Goal: Task Accomplishment & Management: Use online tool/utility

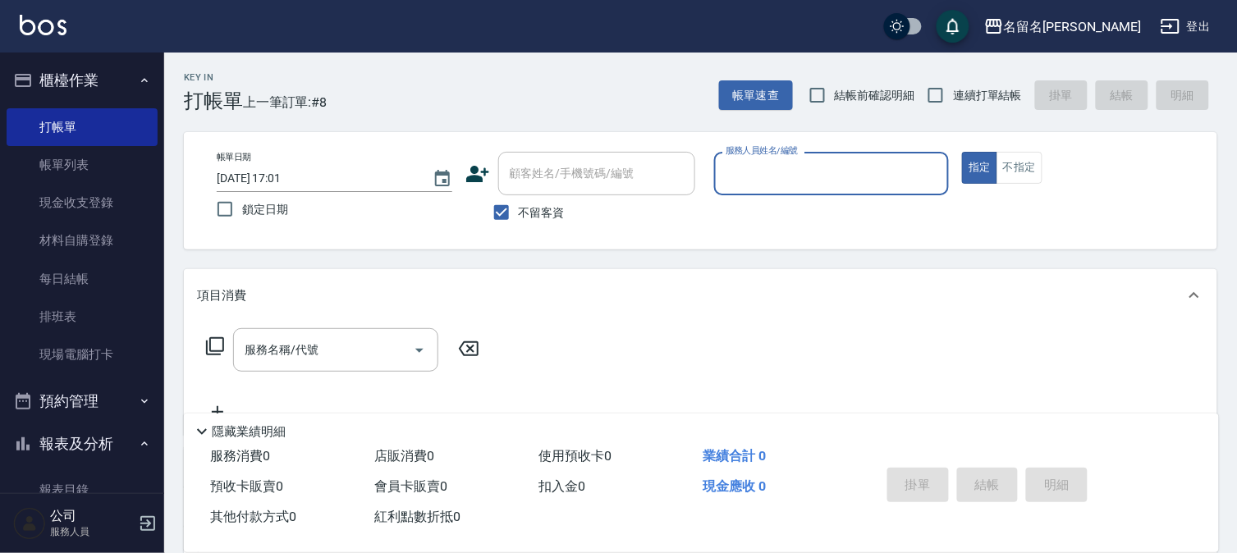
click at [756, 170] on input "服務人員姓名/編號" at bounding box center [831, 173] width 221 height 29
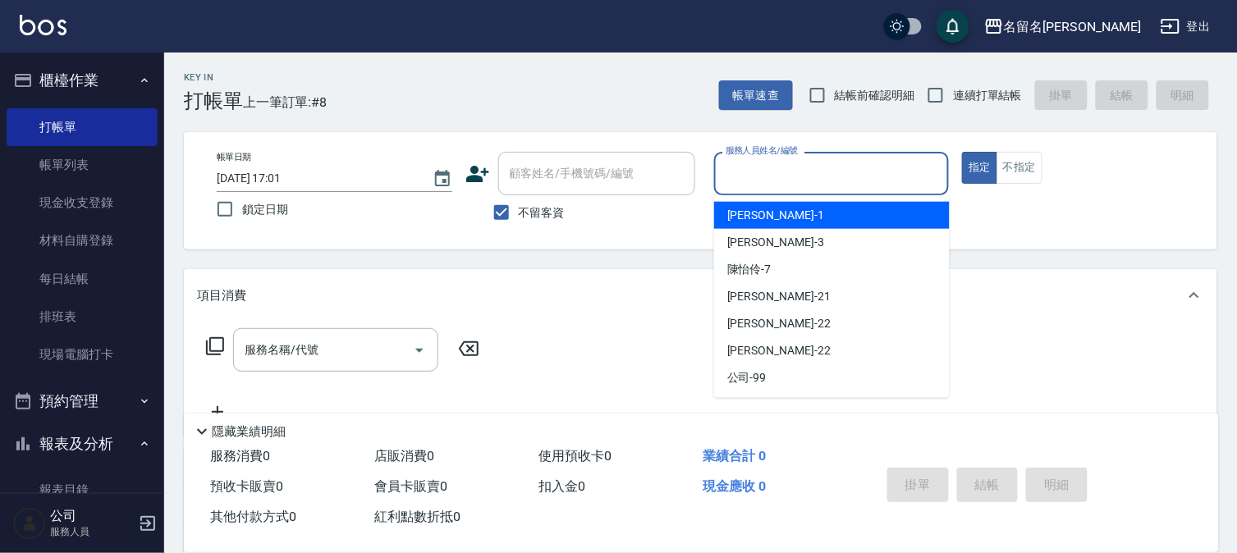
click at [756, 209] on span "鄭文鎧 -1" at bounding box center [775, 215] width 97 height 17
type input "鄭文鎧-1"
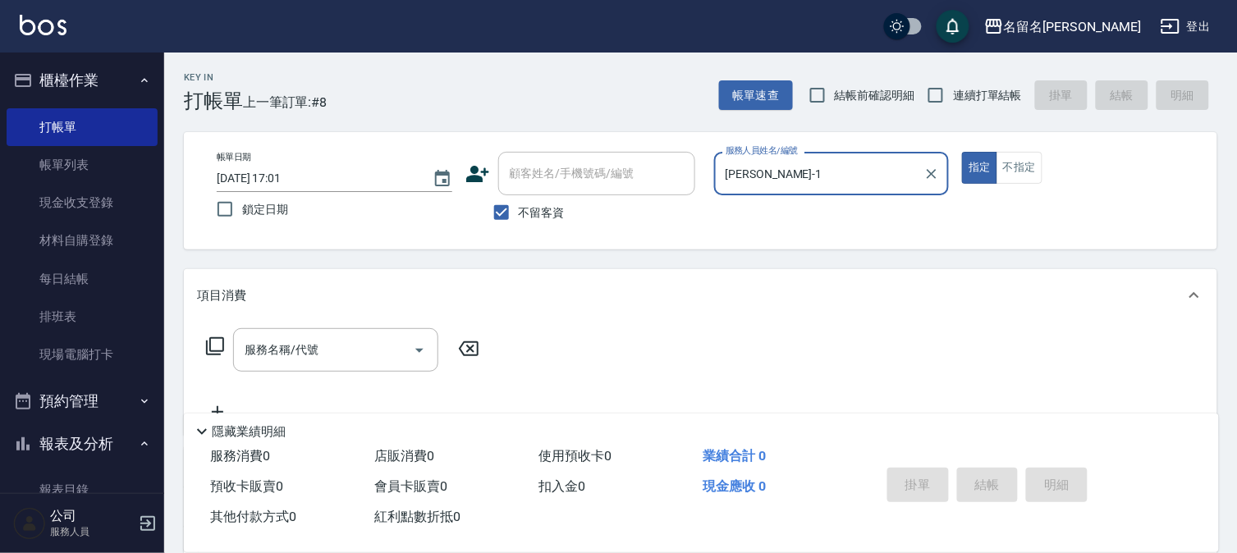
scroll to position [91, 0]
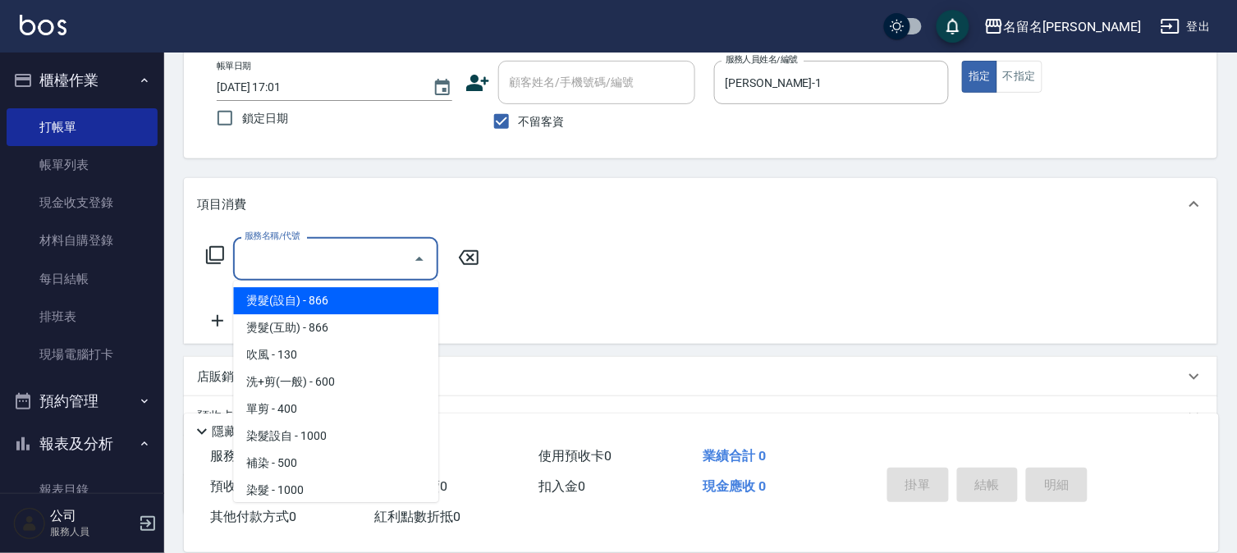
click at [247, 258] on input "服務名稱/代號" at bounding box center [323, 259] width 166 height 29
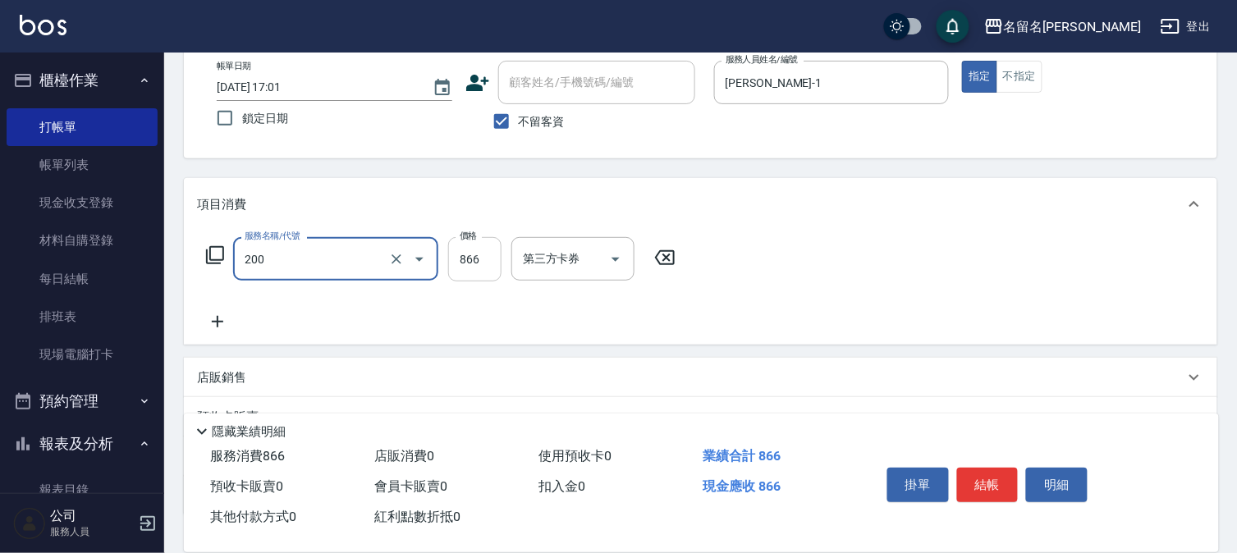
type input "燙髮(設自)(200)"
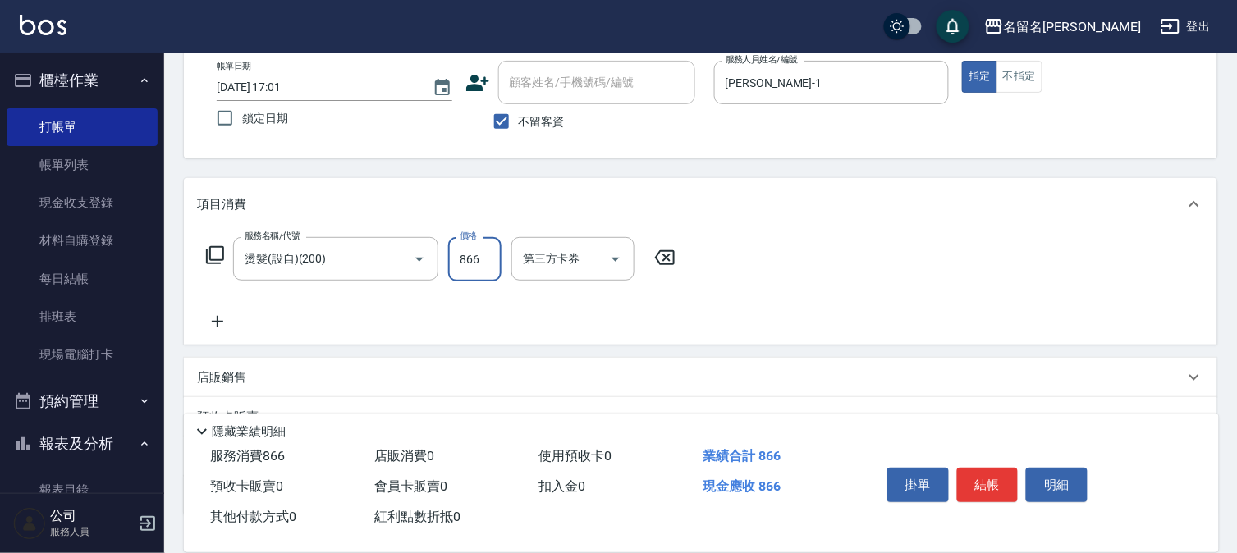
click at [469, 268] on input "866" at bounding box center [474, 259] width 53 height 44
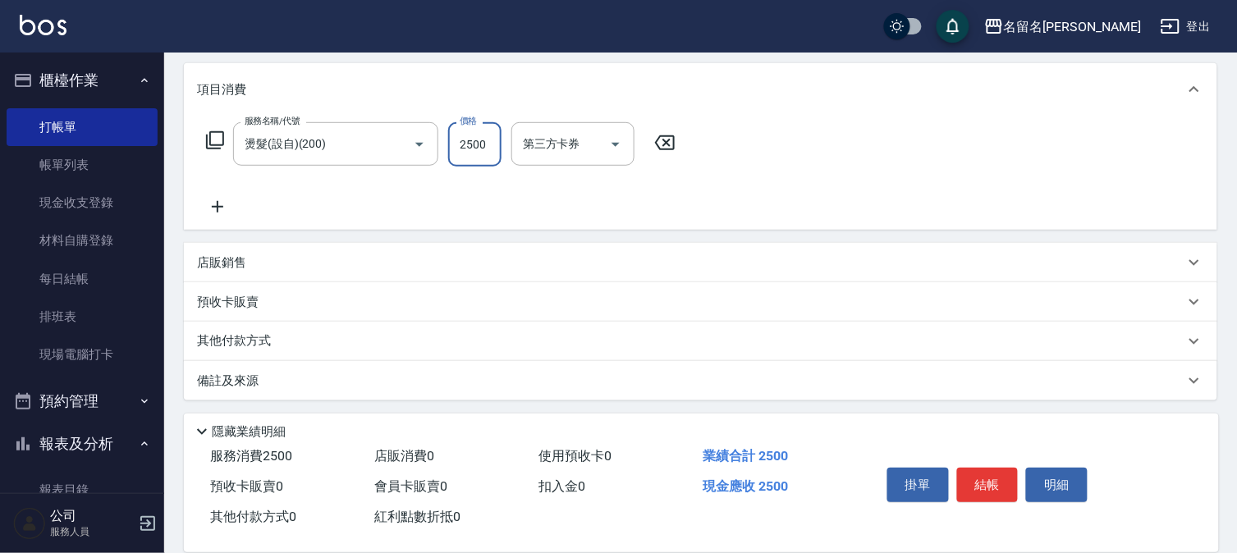
scroll to position [208, 0]
type input "2500"
click at [208, 205] on icon at bounding box center [217, 204] width 41 height 20
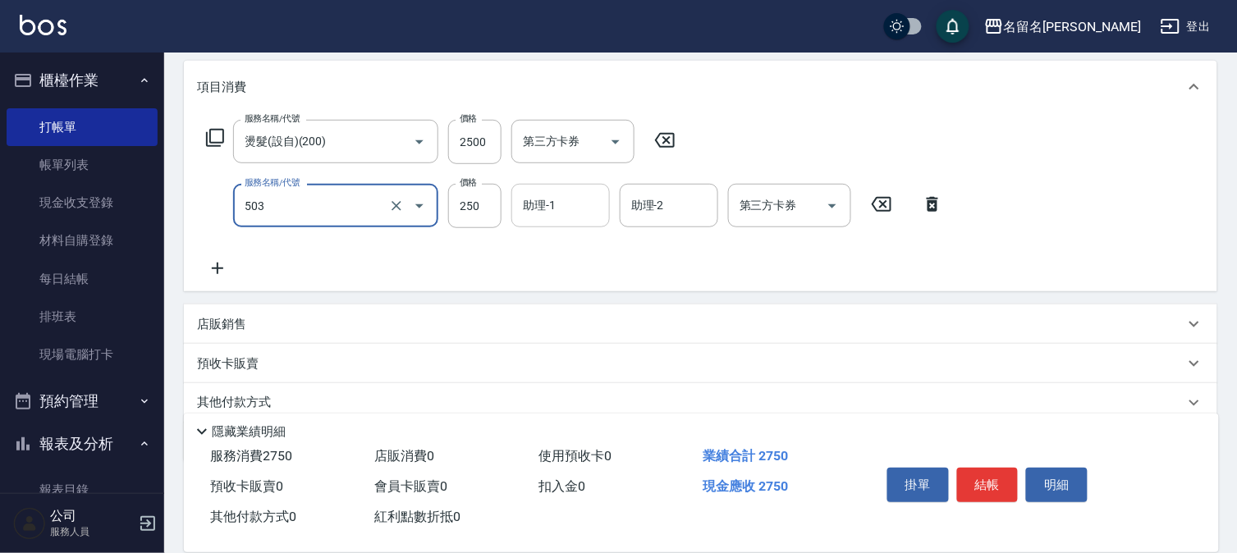
click at [551, 222] on div "助理-1" at bounding box center [560, 205] width 98 height 43
type input "指定洗髮(503)"
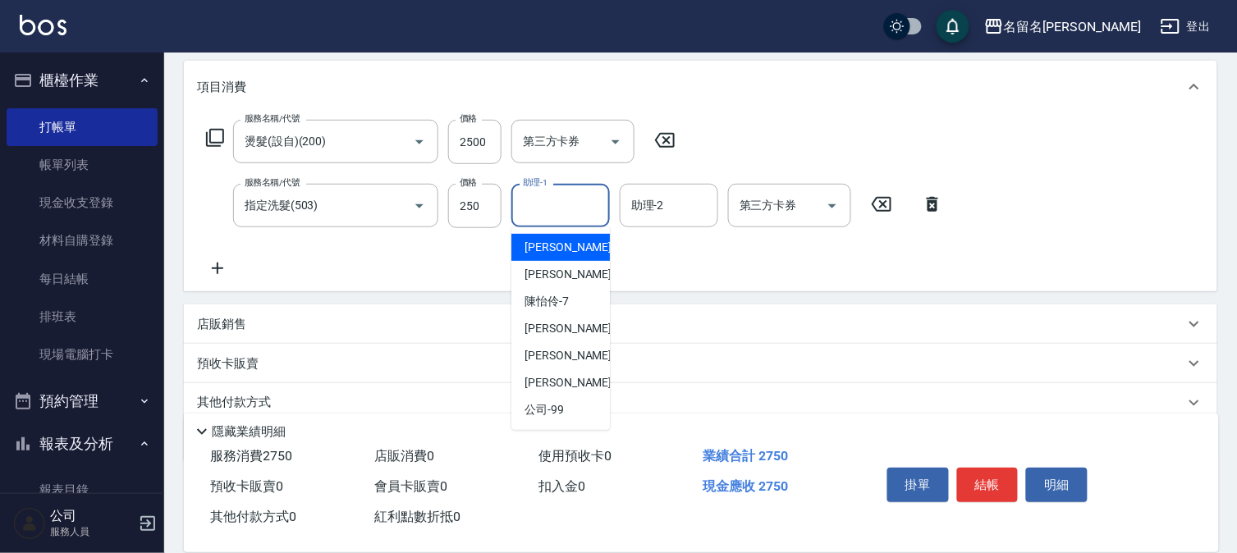
click at [547, 250] on span "鄭文鎧 -1" at bounding box center [572, 247] width 97 height 17
type input "鄭文鎧-1"
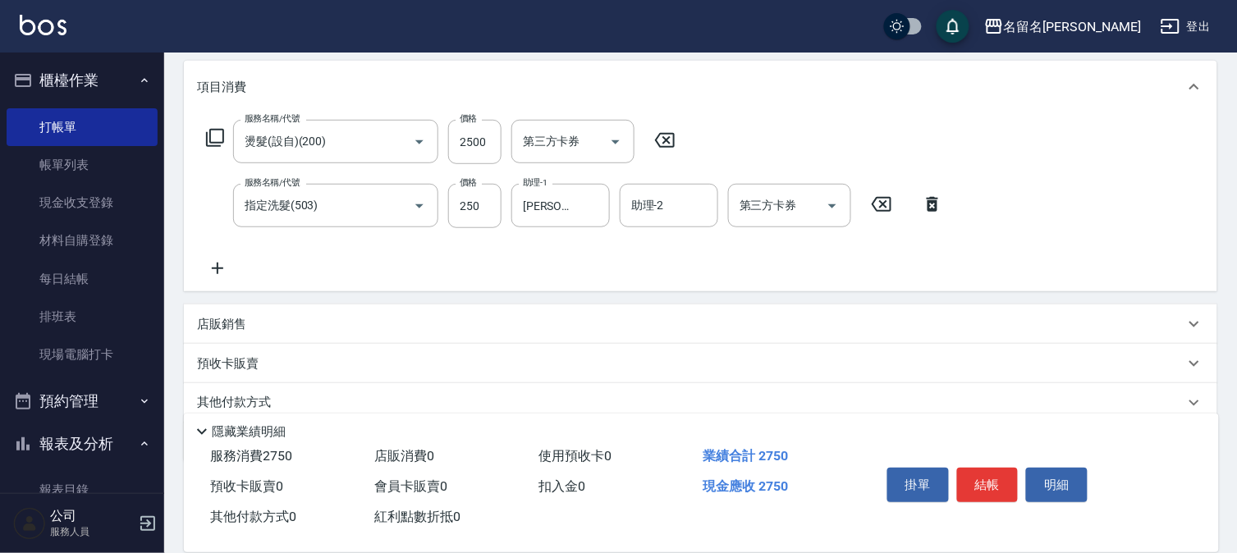
click at [222, 274] on icon at bounding box center [217, 268] width 41 height 20
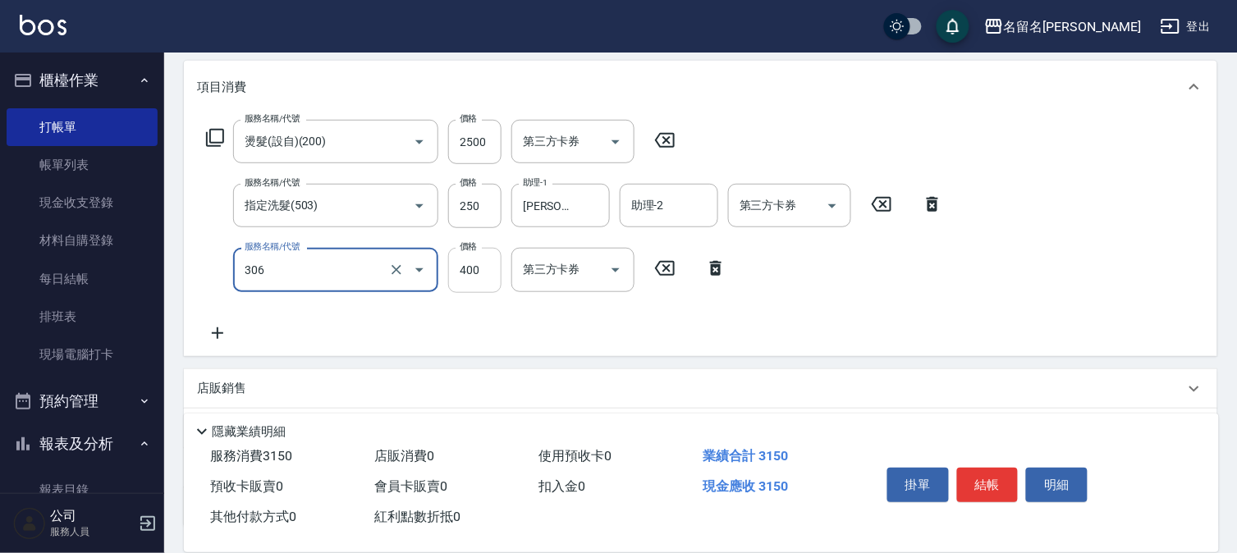
type input "單剪(306)"
click at [483, 283] on input "400" at bounding box center [474, 270] width 53 height 44
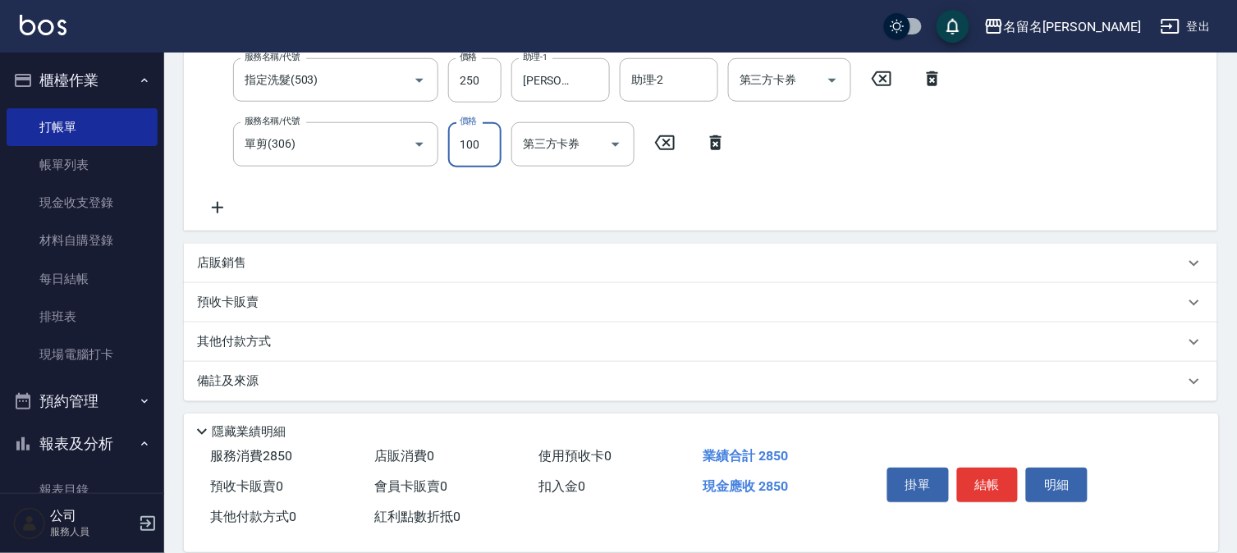
scroll to position [337, 0]
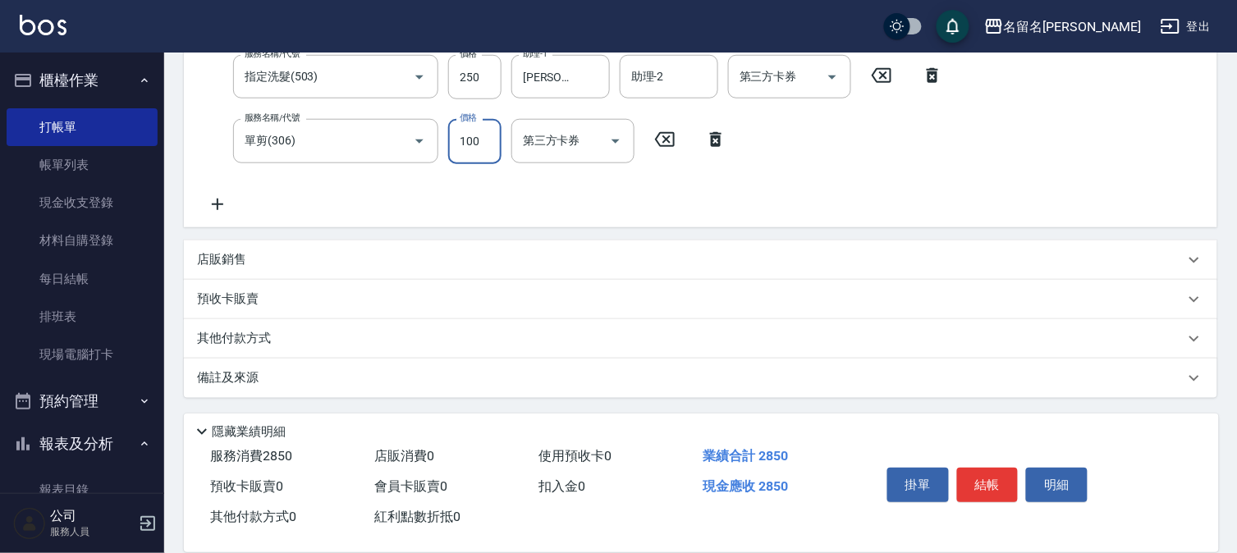
type input "100"
click at [217, 209] on icon at bounding box center [217, 204] width 41 height 20
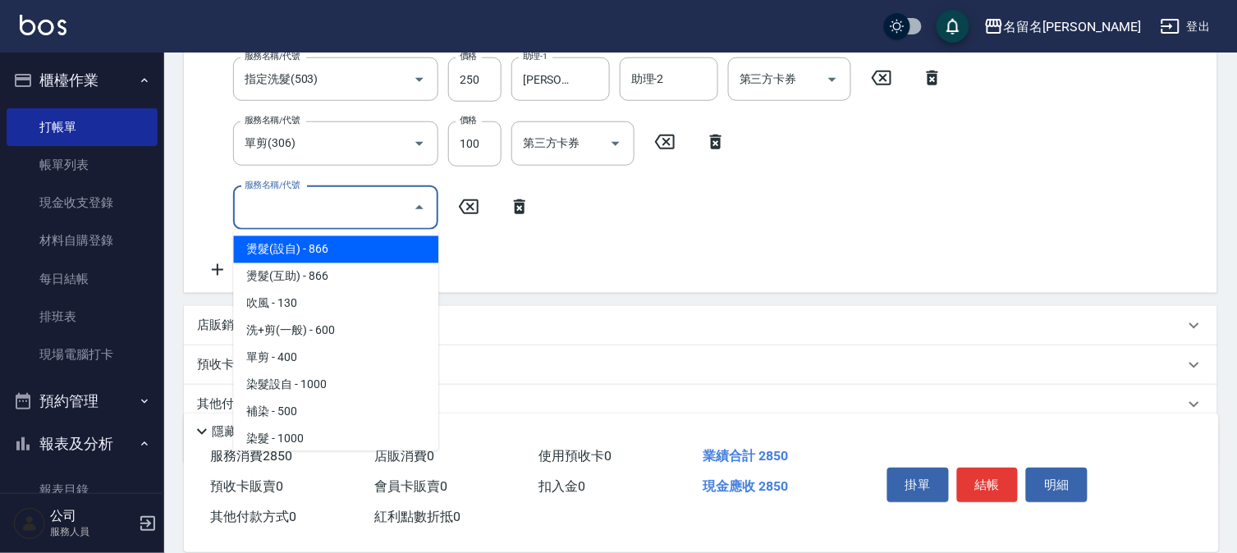
click at [253, 205] on input "服務名稱/代號" at bounding box center [323, 208] width 166 height 29
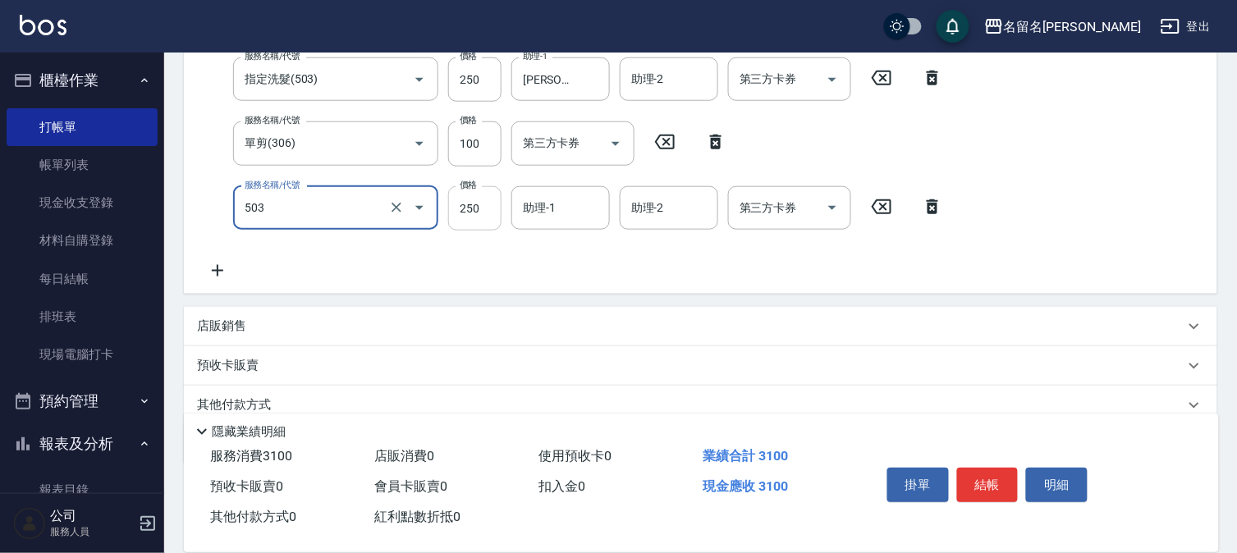
type input "指定洗髮(503)"
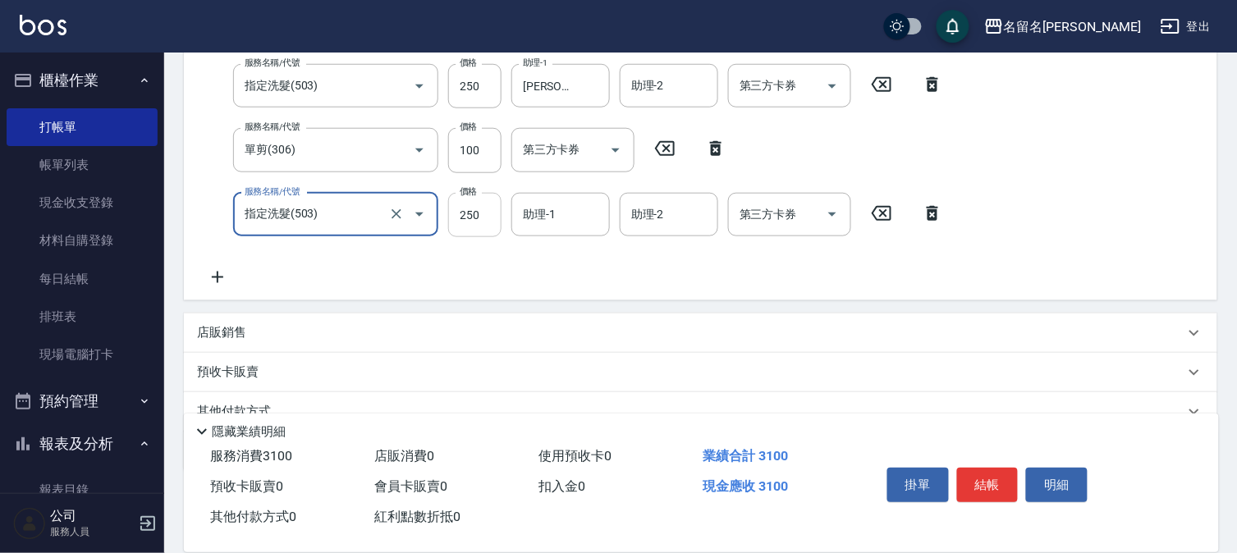
click at [468, 199] on input "250" at bounding box center [474, 215] width 53 height 44
type input "350"
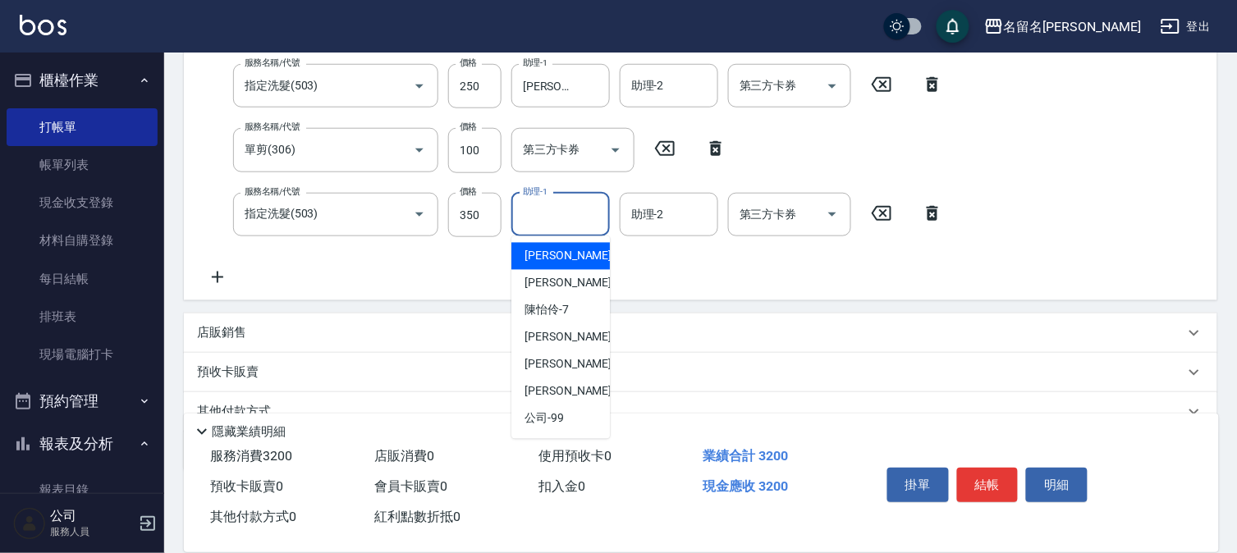
click at [545, 226] on input "助理-1" at bounding box center [561, 214] width 84 height 29
click at [536, 259] on span "鄭文鎧 -1" at bounding box center [572, 256] width 97 height 17
type input "鄭文鎧-1"
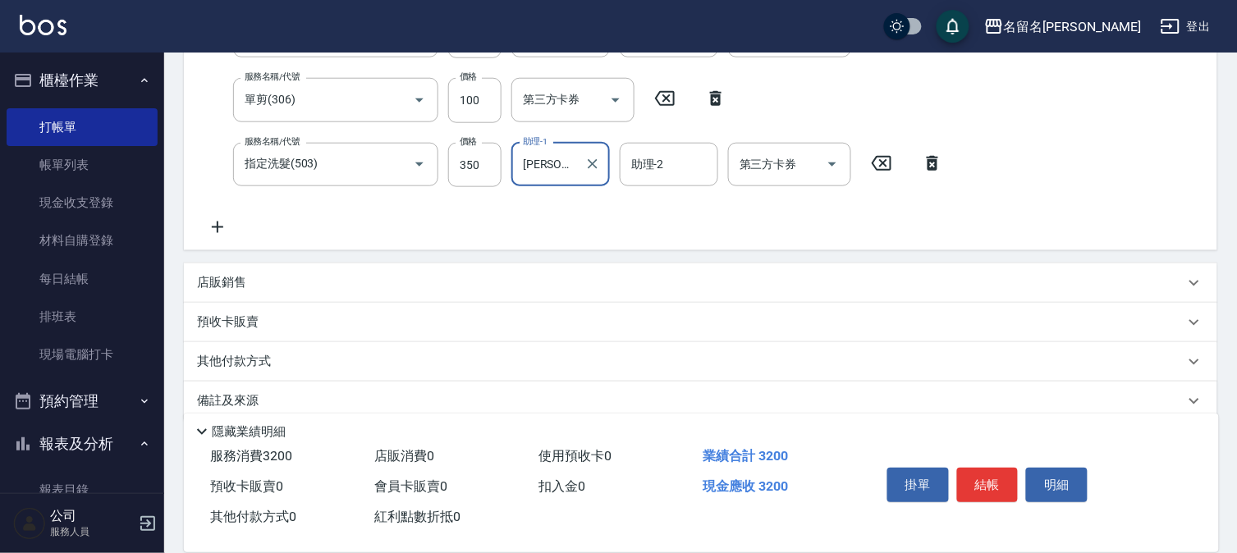
scroll to position [400, 0]
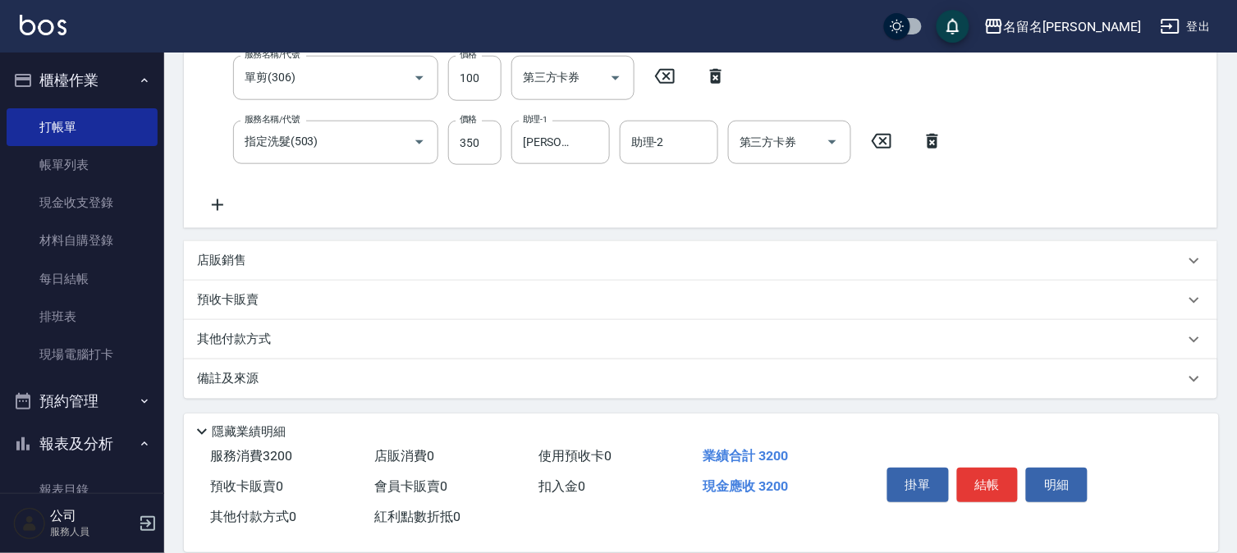
click at [220, 208] on icon at bounding box center [217, 205] width 41 height 20
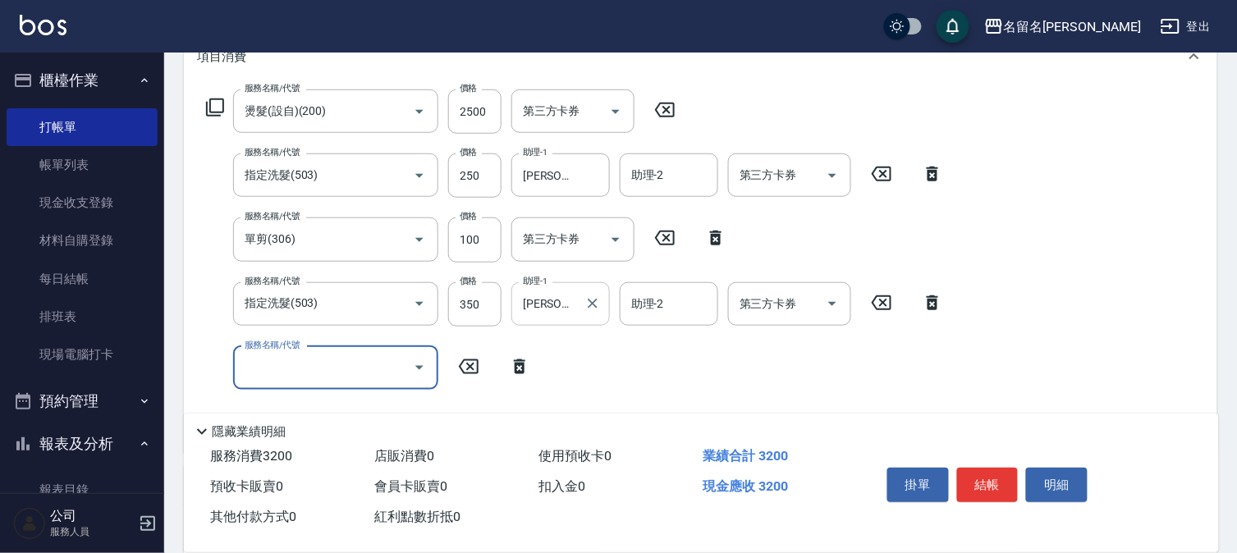
scroll to position [346, 0]
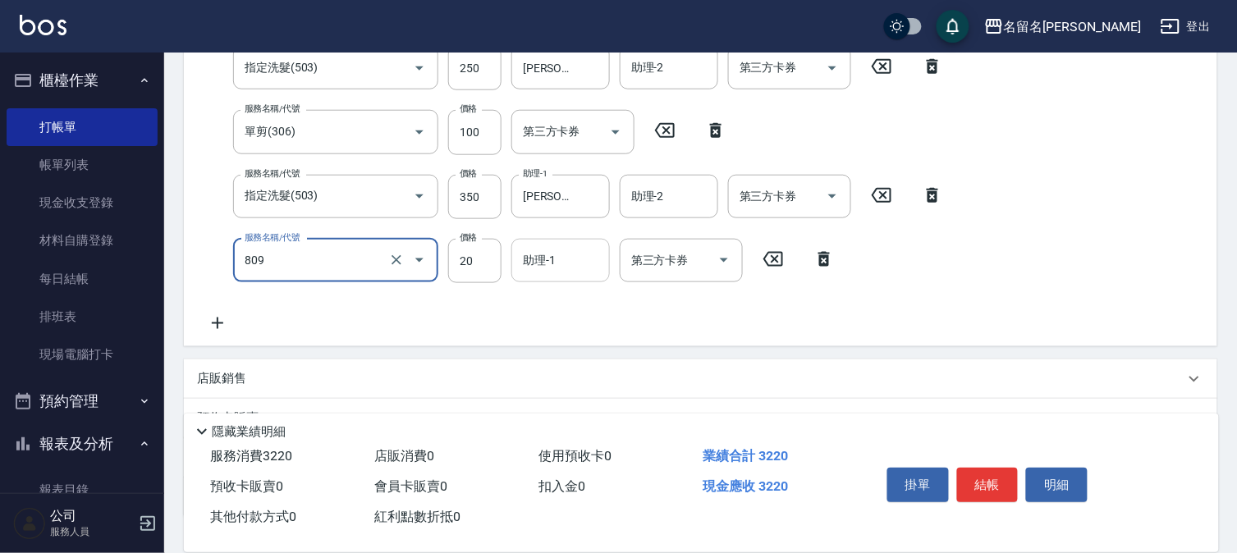
type input "潤絲(809)"
click at [560, 267] on input "助理-1" at bounding box center [561, 260] width 84 height 29
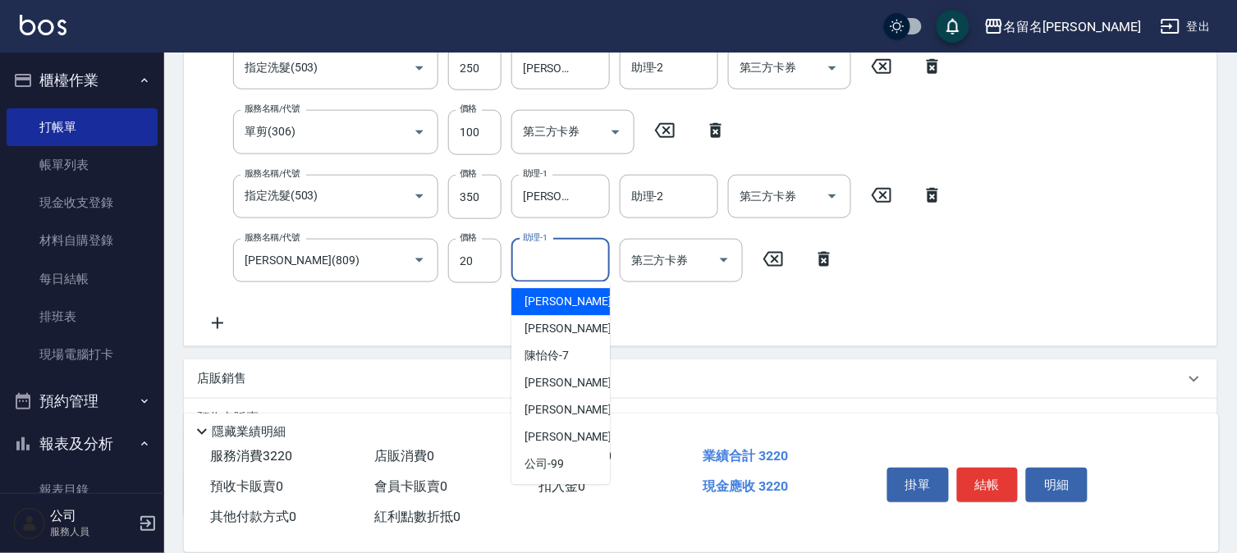
click at [563, 295] on span "鄭文鎧 -1" at bounding box center [572, 302] width 97 height 17
type input "鄭文鎧-1"
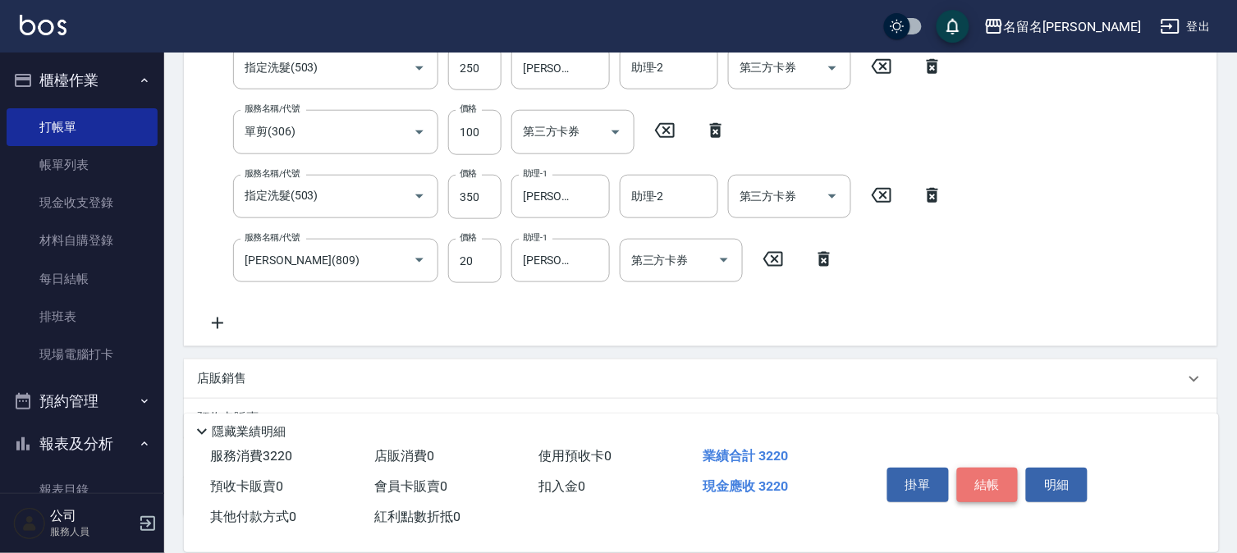
click at [988, 478] on button "結帳" at bounding box center [988, 485] width 62 height 34
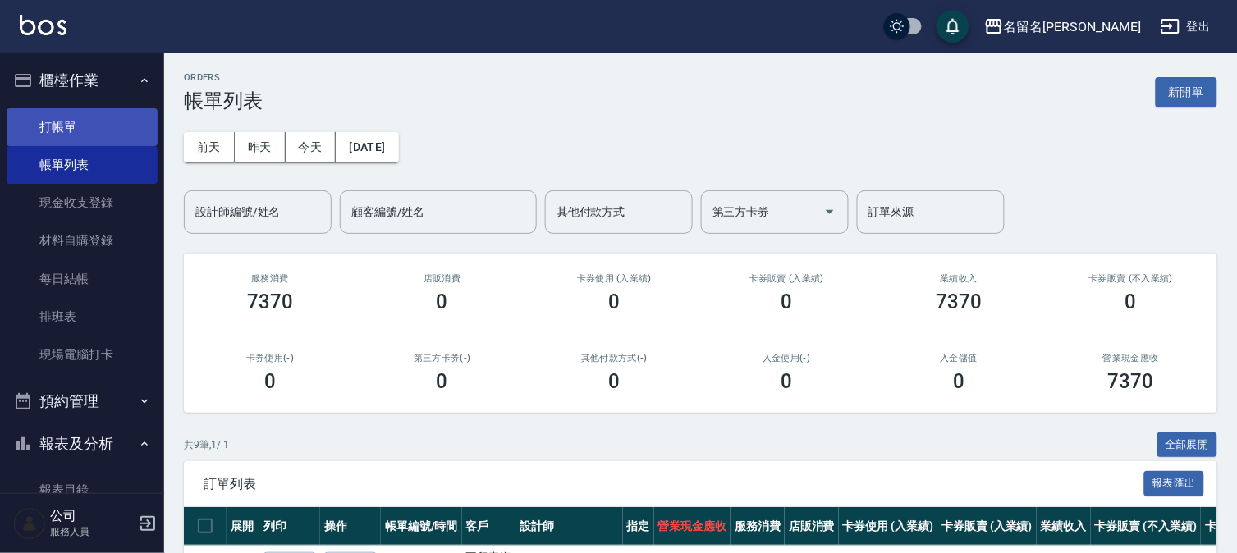
click at [61, 126] on link "打帳單" at bounding box center [82, 127] width 151 height 38
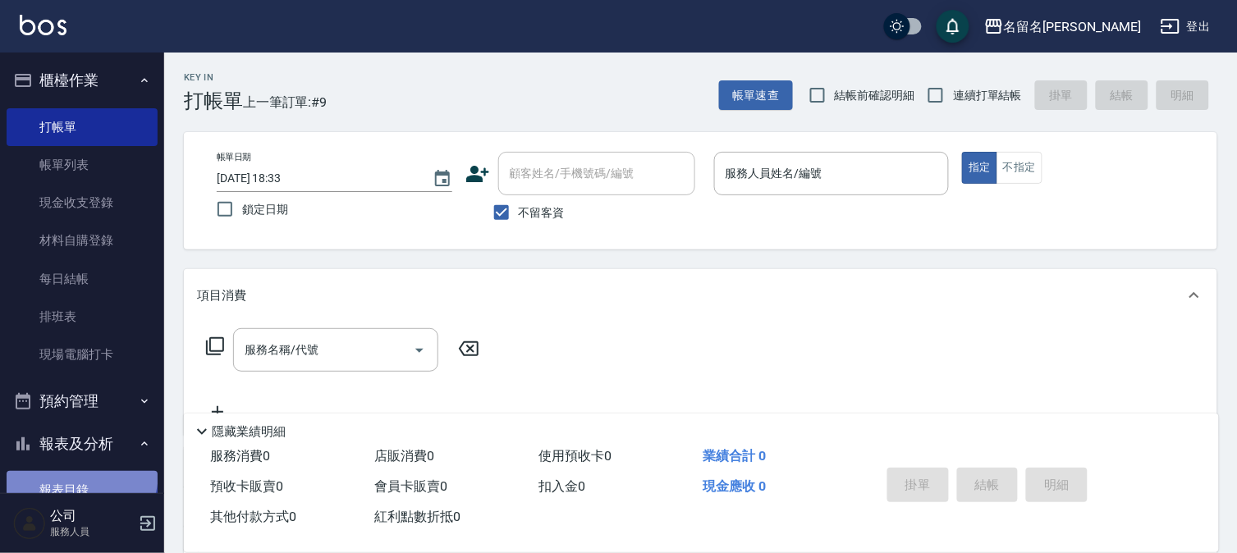
click at [71, 473] on link "報表目錄" at bounding box center [82, 490] width 151 height 38
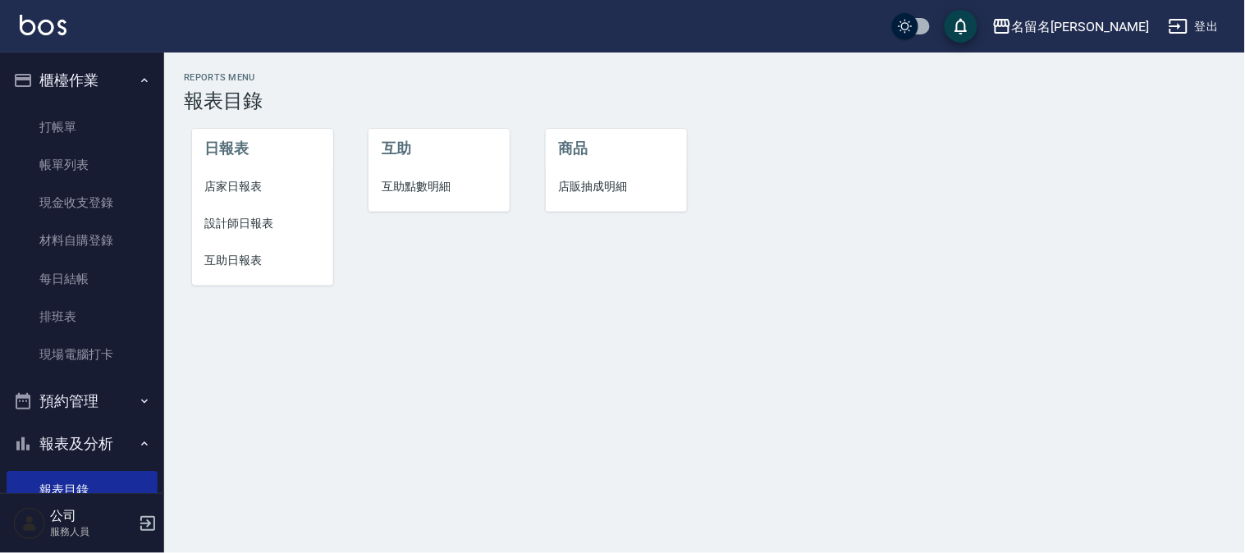
click at [247, 223] on span "設計師日報表" at bounding box center [262, 223] width 115 height 17
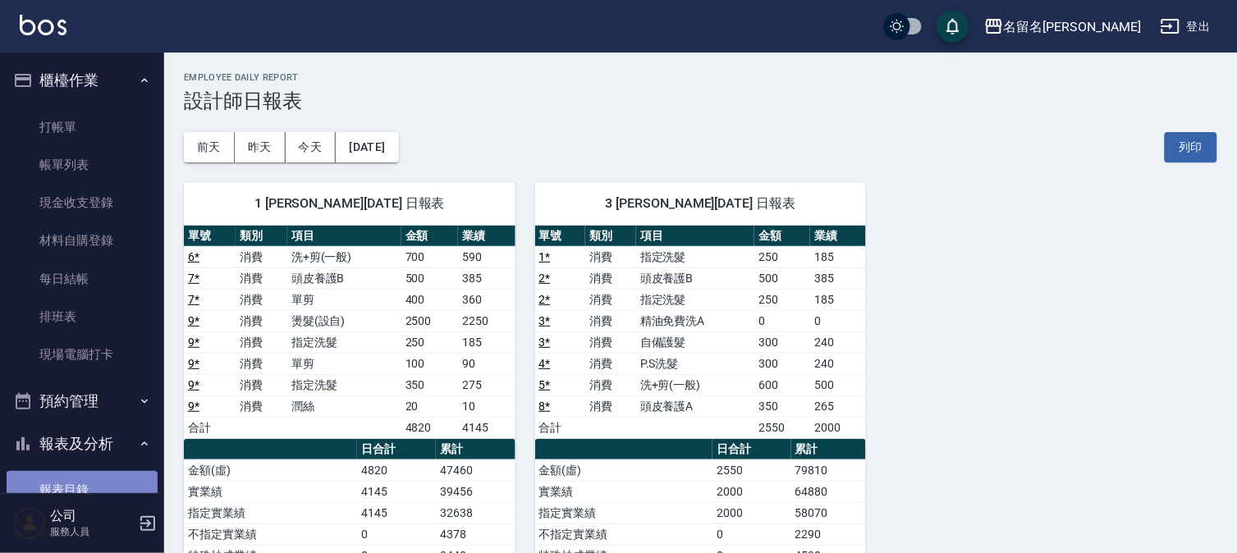
click at [101, 483] on link "報表目錄" at bounding box center [82, 490] width 151 height 38
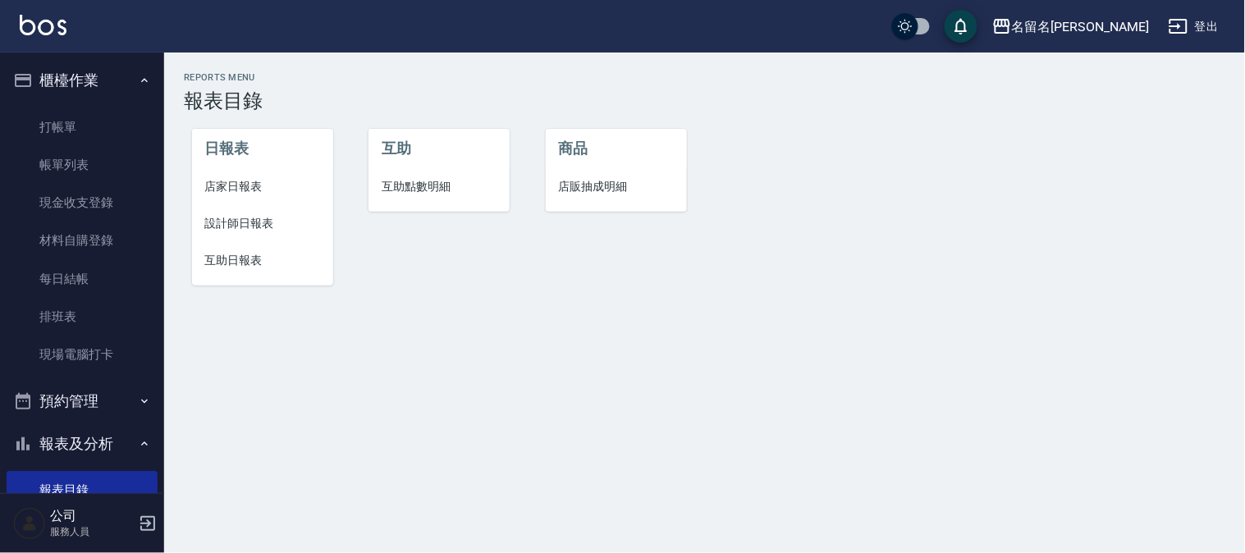
click at [250, 261] on span "互助日報表" at bounding box center [262, 260] width 115 height 17
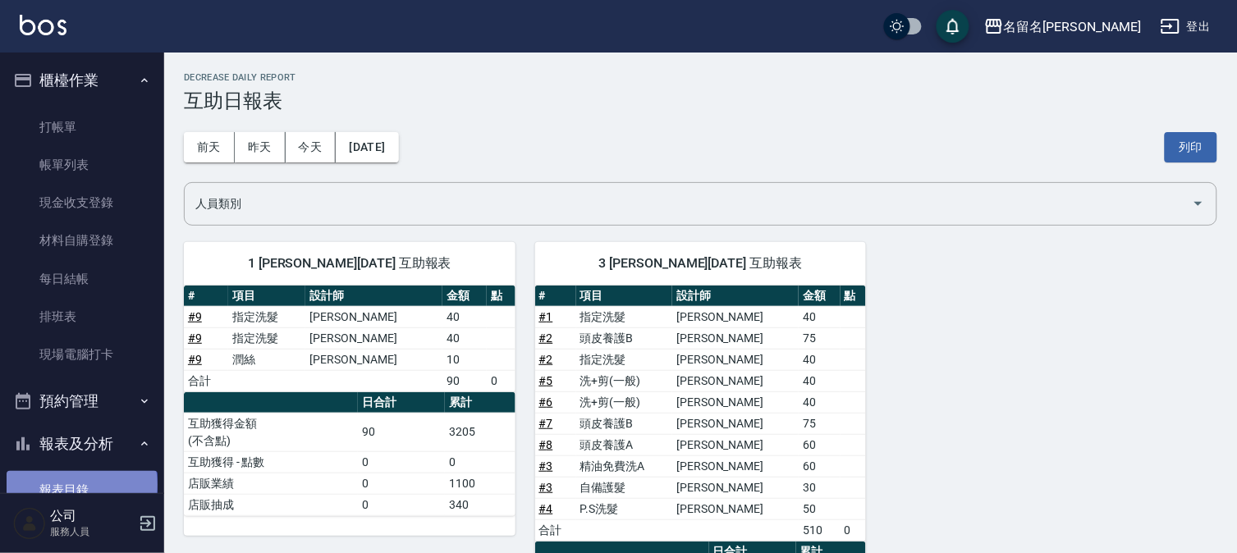
click at [80, 485] on link "報表目錄" at bounding box center [82, 490] width 151 height 38
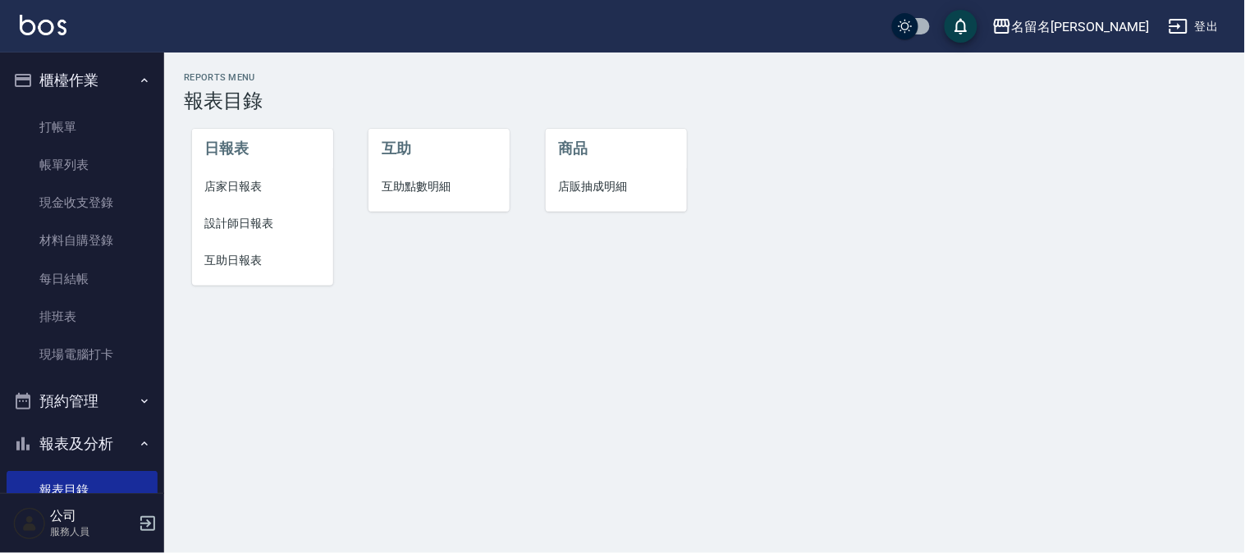
click at [222, 213] on li "設計師日報表" at bounding box center [262, 223] width 141 height 37
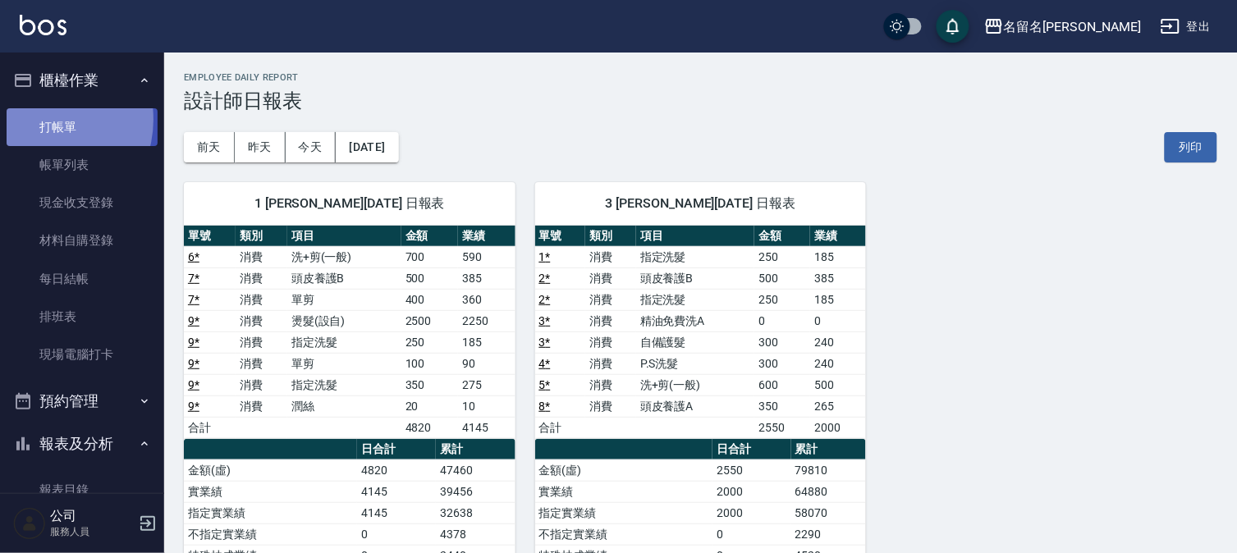
click at [41, 121] on link "打帳單" at bounding box center [82, 127] width 151 height 38
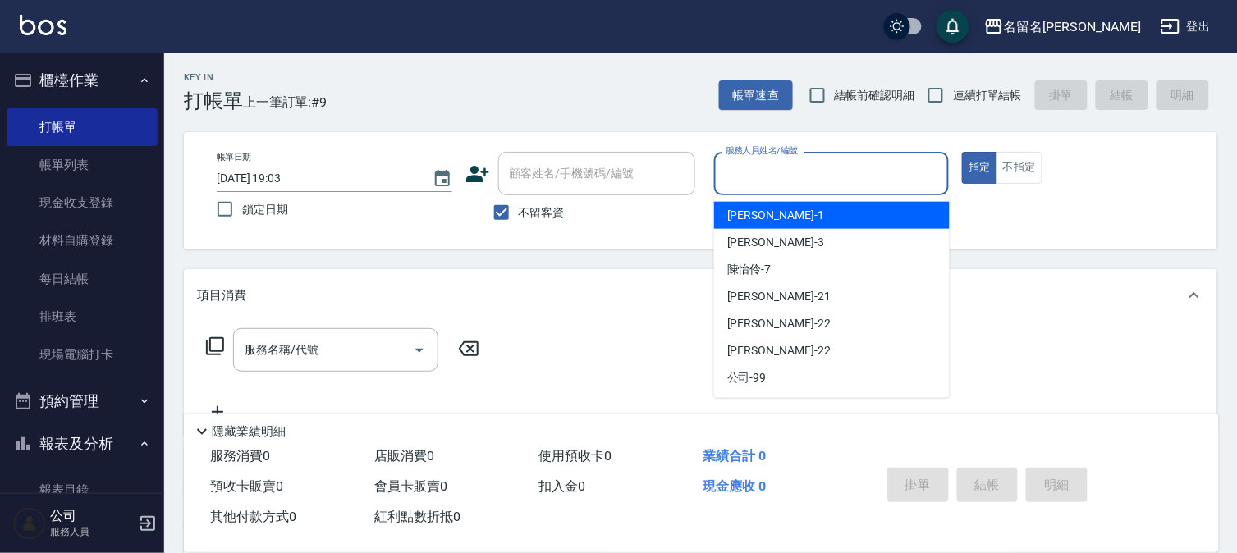
click at [744, 173] on input "服務人員姓名/編號" at bounding box center [831, 173] width 221 height 29
click at [736, 212] on span "鄭文鎧 -1" at bounding box center [775, 215] width 97 height 17
type input "鄭文鎧-1"
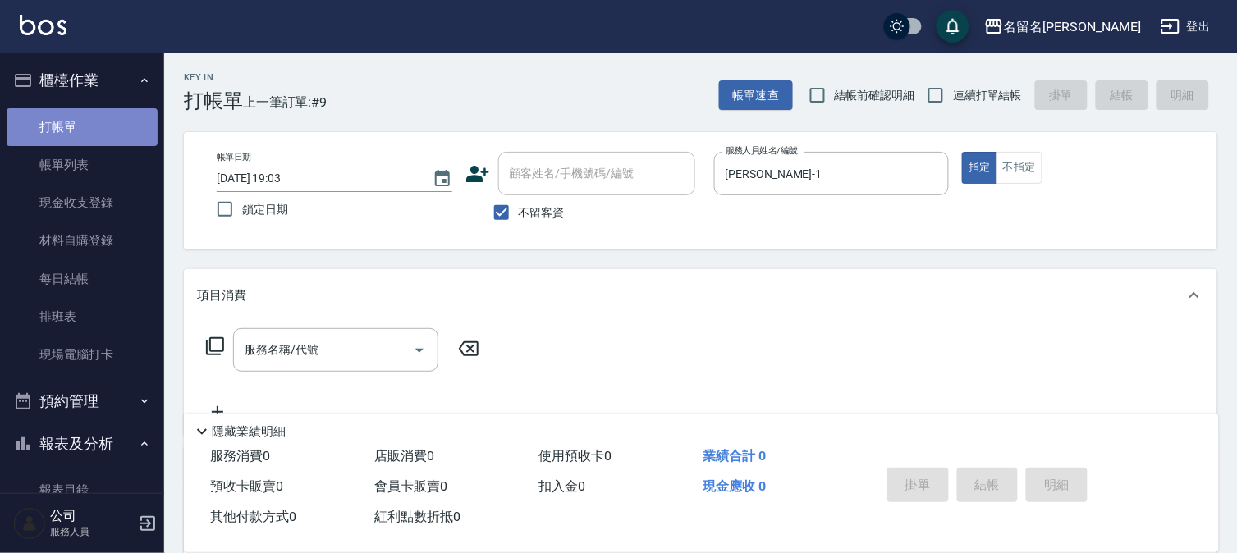
click at [91, 125] on link "打帳單" at bounding box center [82, 127] width 151 height 38
click at [79, 121] on link "打帳單" at bounding box center [82, 127] width 151 height 38
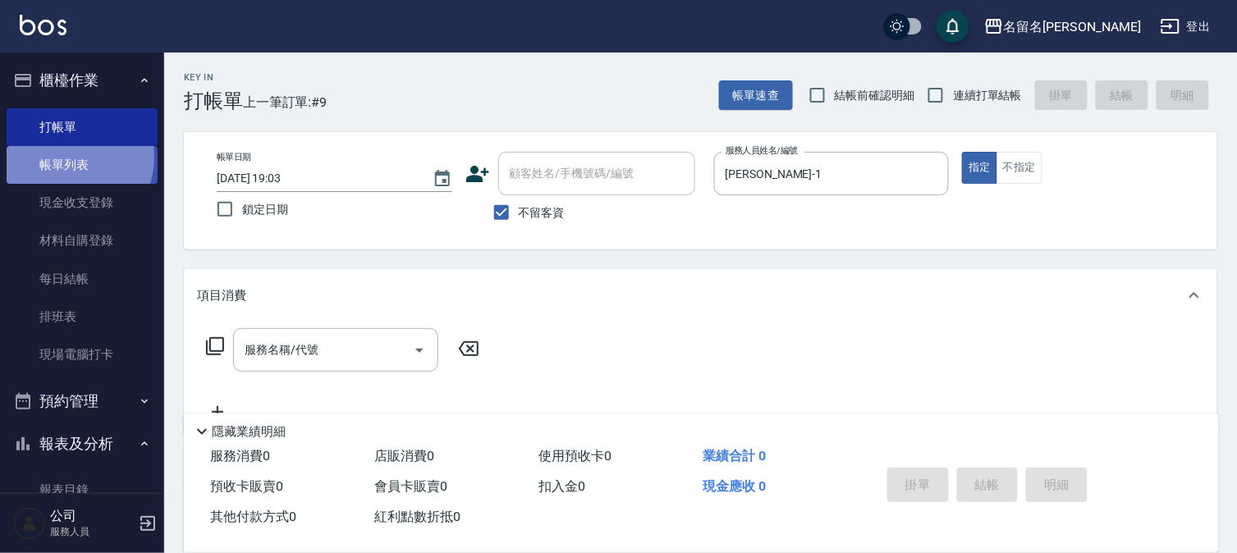
click at [70, 158] on link "帳單列表" at bounding box center [82, 165] width 151 height 38
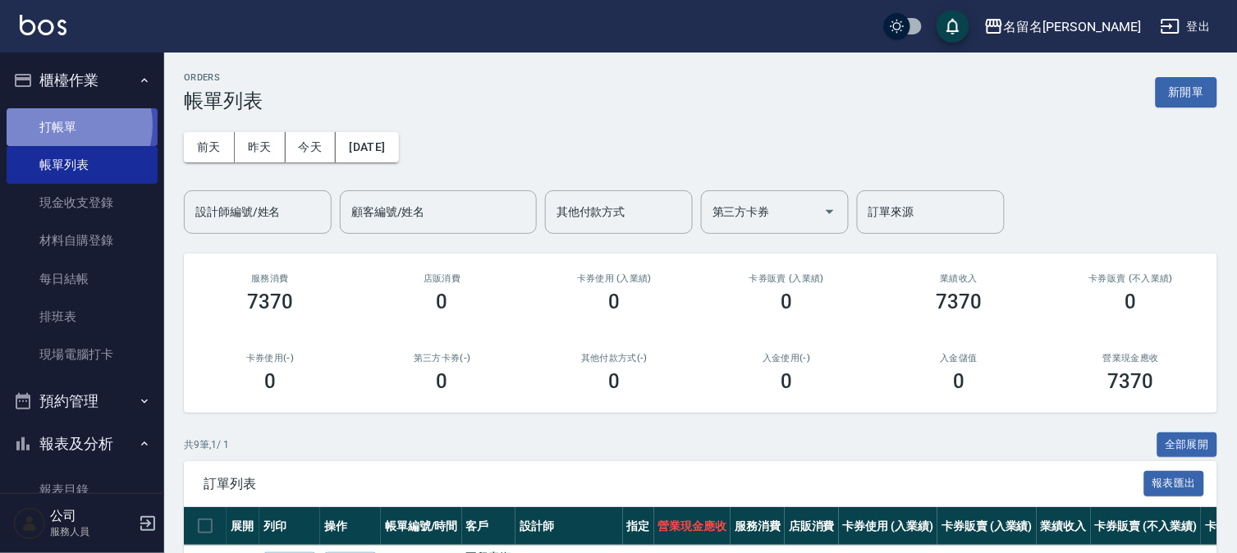
click at [68, 125] on link "打帳單" at bounding box center [82, 127] width 151 height 38
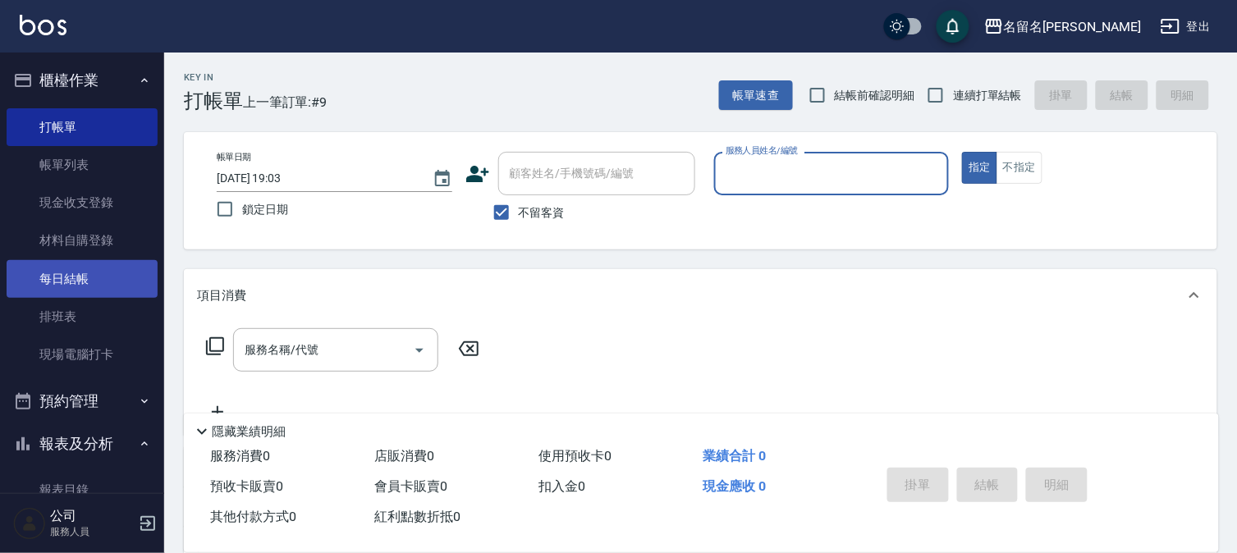
click at [98, 286] on link "每日結帳" at bounding box center [82, 279] width 151 height 38
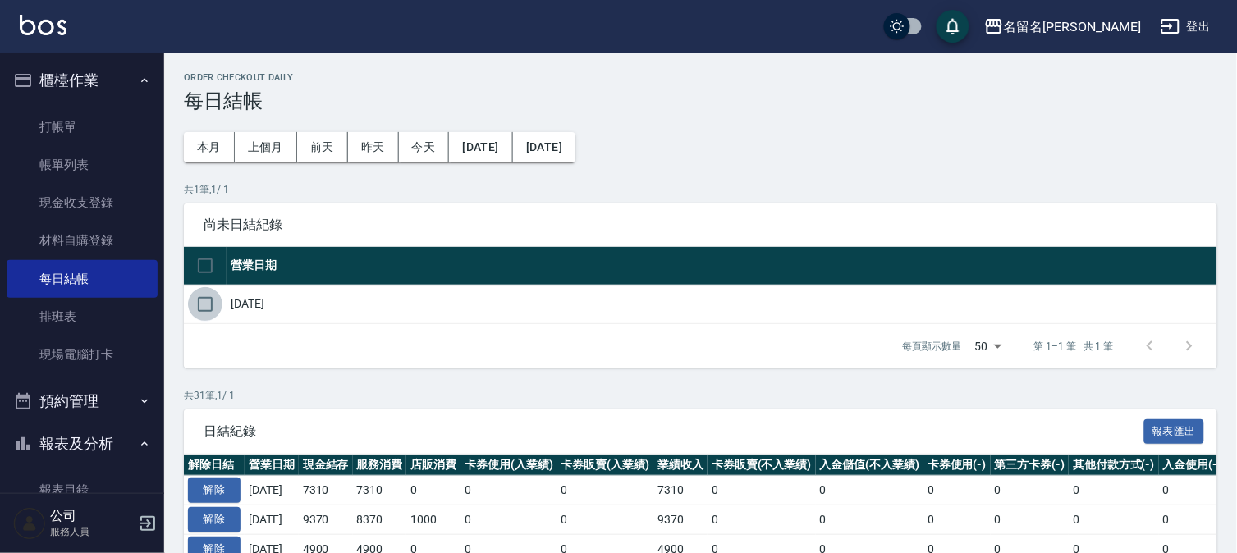
click at [199, 301] on input "checkbox" at bounding box center [205, 304] width 34 height 34
checkbox input "true"
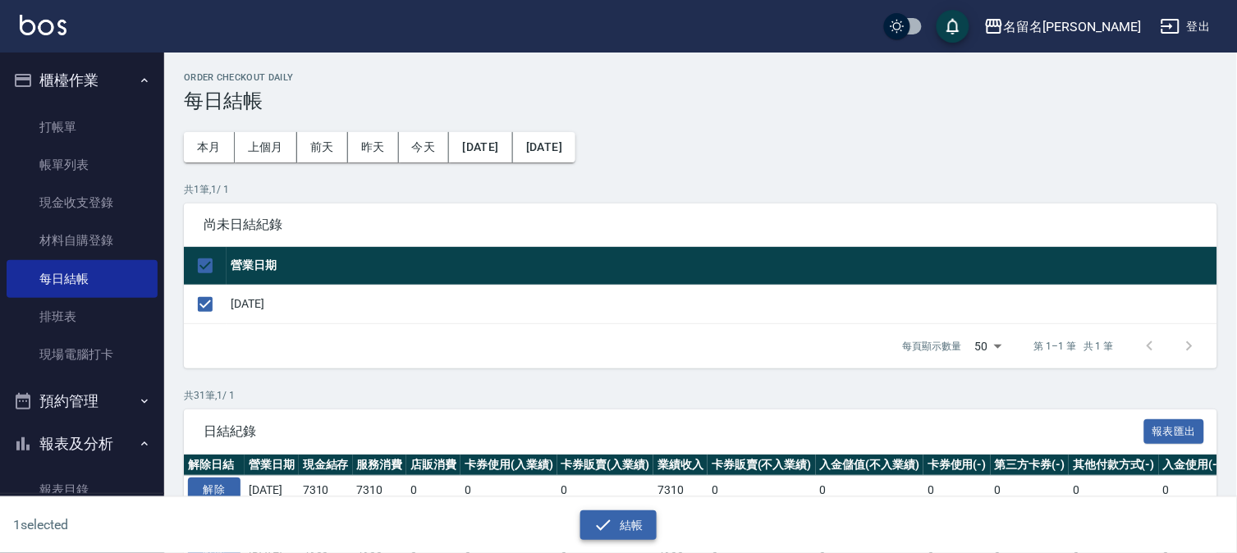
click at [629, 517] on button "結帳" at bounding box center [618, 525] width 76 height 30
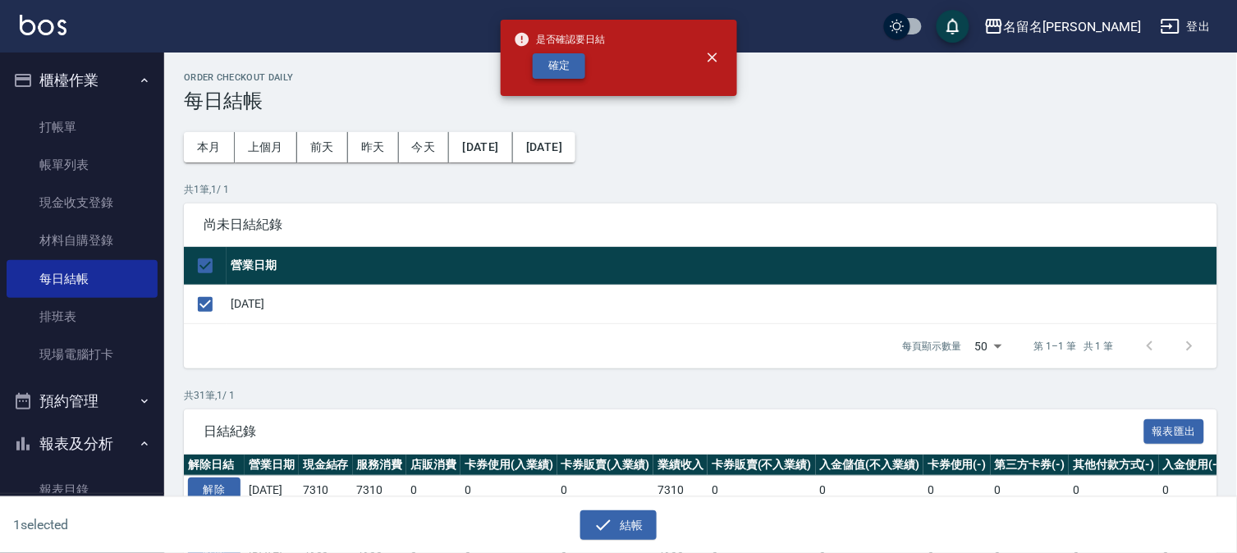
click at [548, 68] on button "確定" at bounding box center [559, 65] width 53 height 25
checkbox input "false"
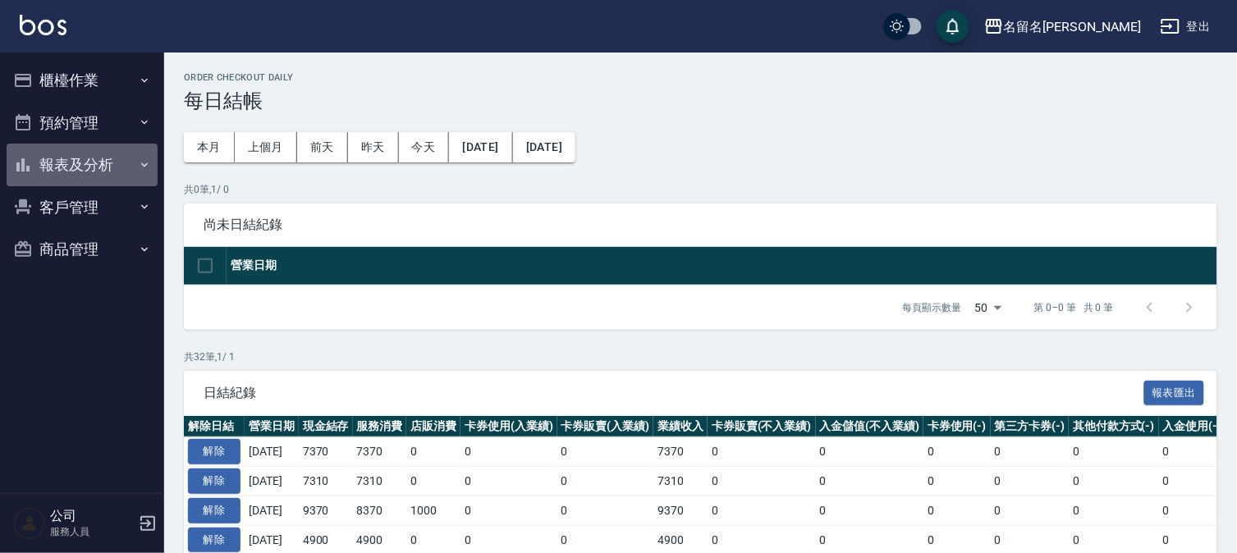
drag, startPoint x: 92, startPoint y: 160, endPoint x: 75, endPoint y: 216, distance: 58.4
click at [93, 161] on button "報表及分析" at bounding box center [82, 165] width 151 height 43
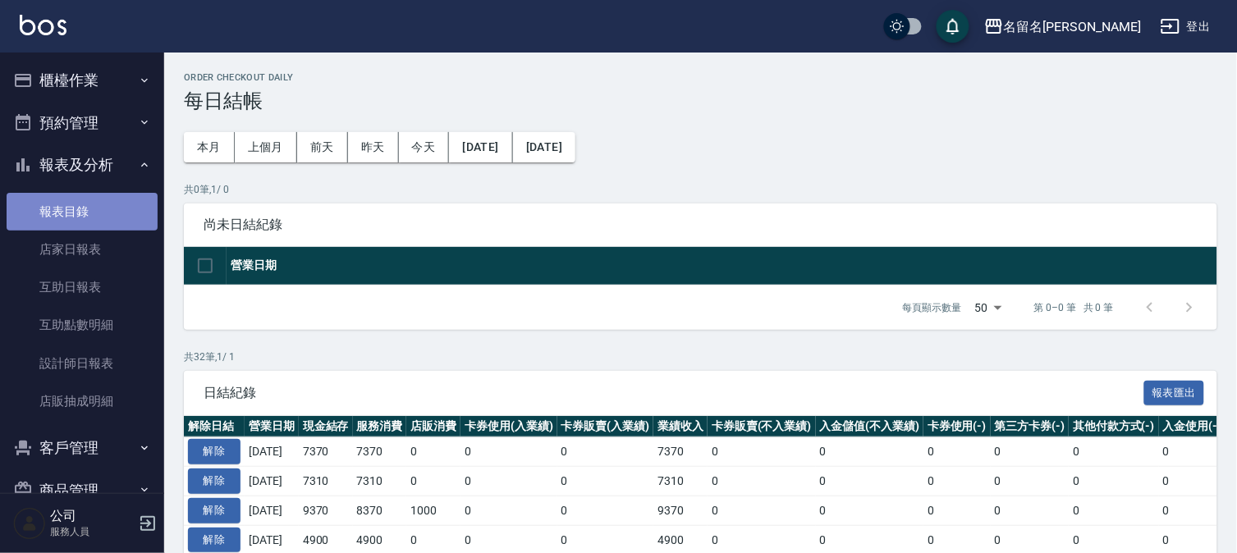
click at [84, 203] on link "報表目錄" at bounding box center [82, 212] width 151 height 38
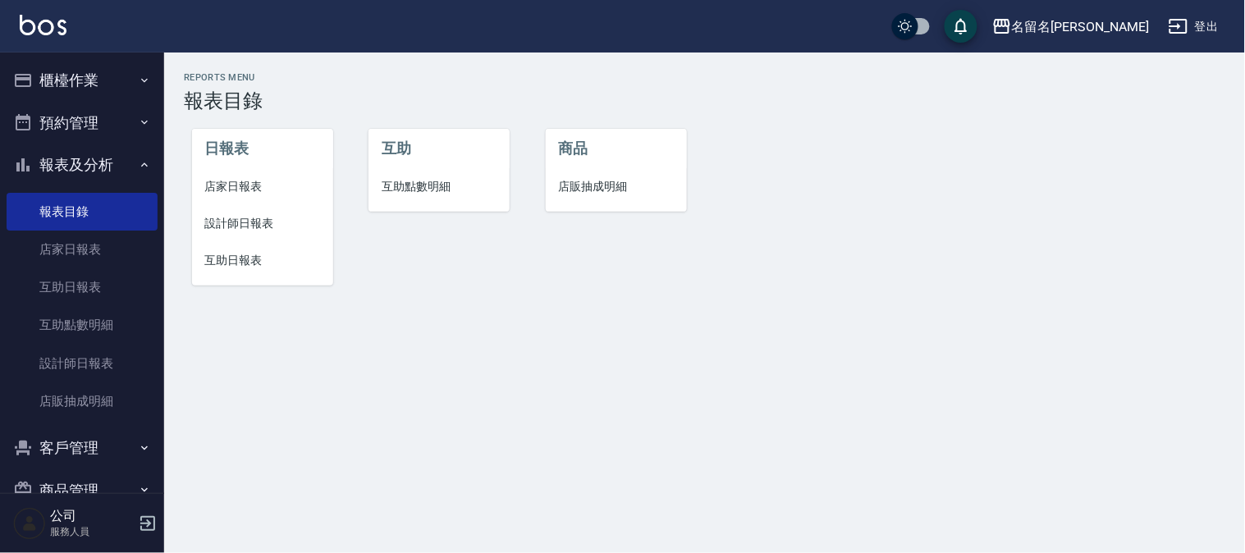
click at [226, 176] on li "店家日報表" at bounding box center [262, 186] width 141 height 37
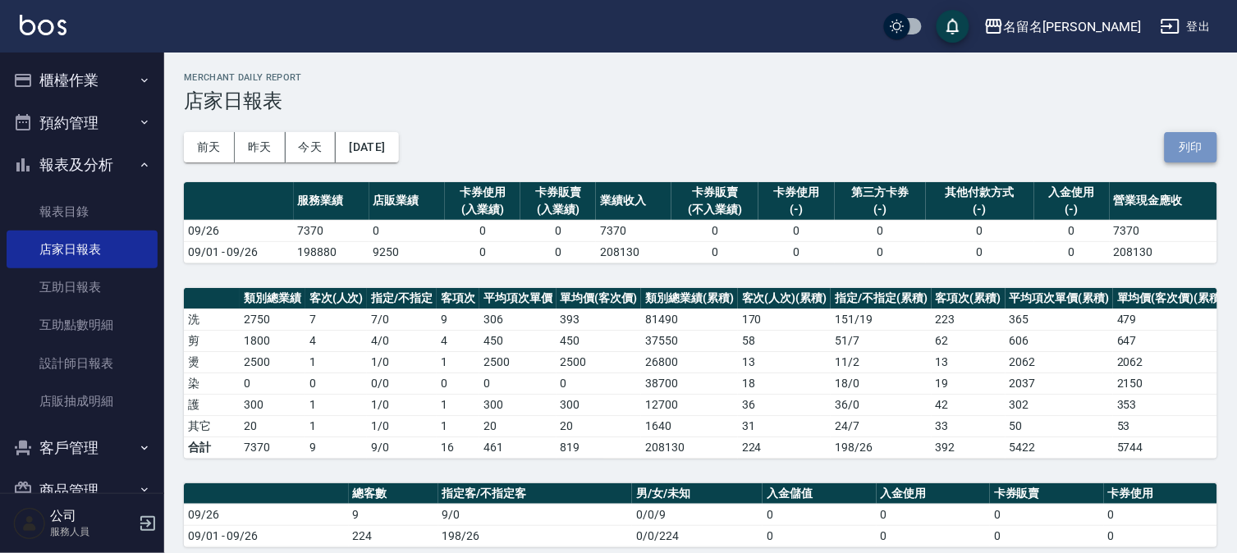
click at [1201, 138] on button "列印" at bounding box center [1190, 147] width 53 height 30
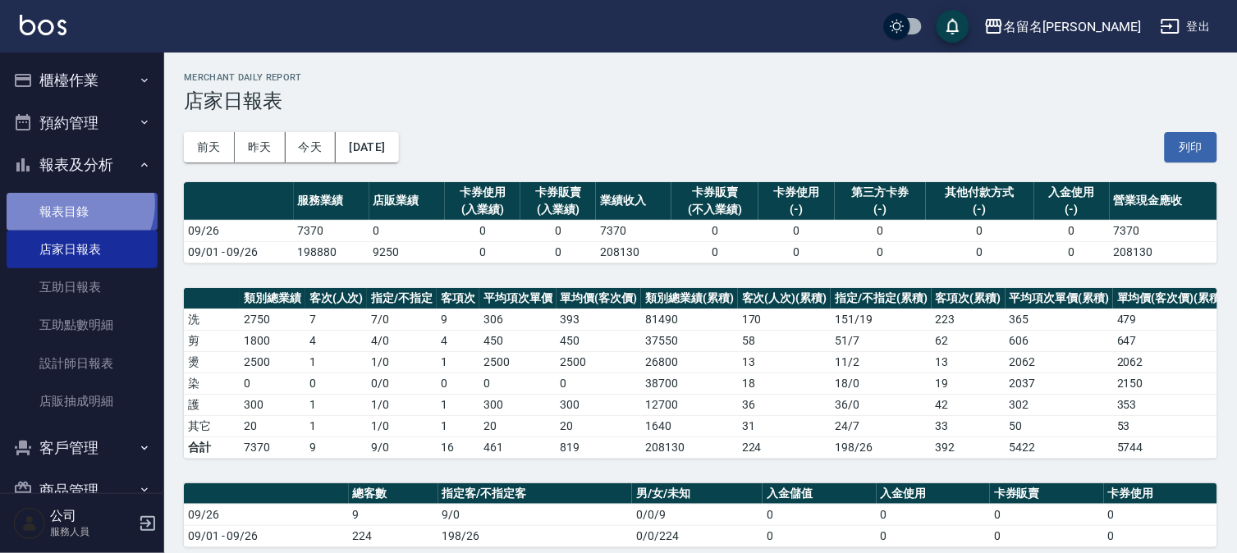
click at [76, 204] on link "報表目錄" at bounding box center [82, 212] width 151 height 38
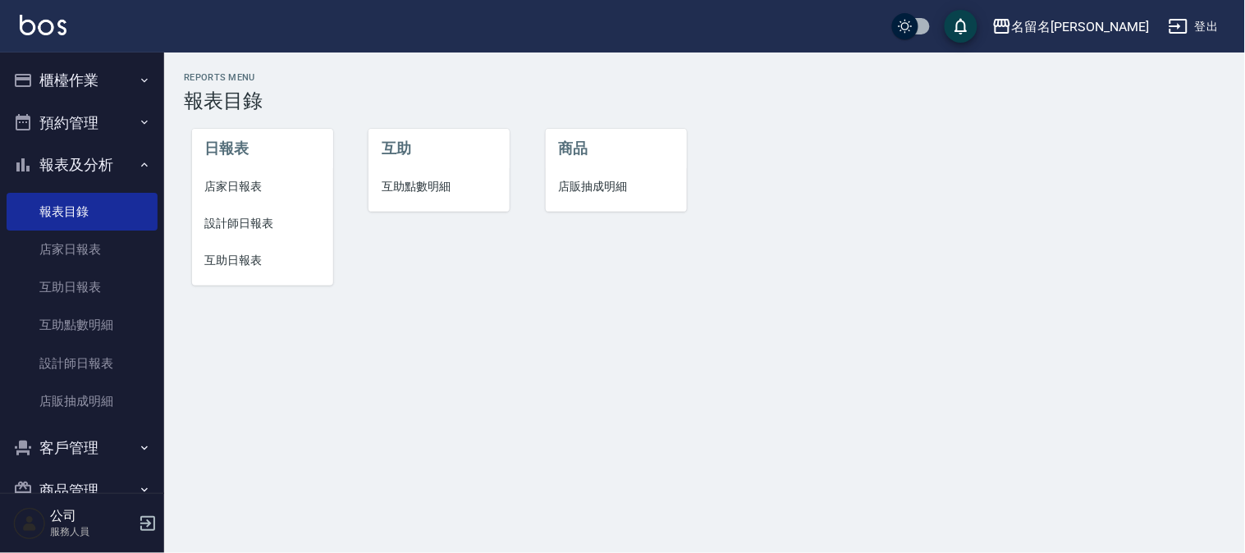
click at [236, 215] on span "設計師日報表" at bounding box center [262, 223] width 115 height 17
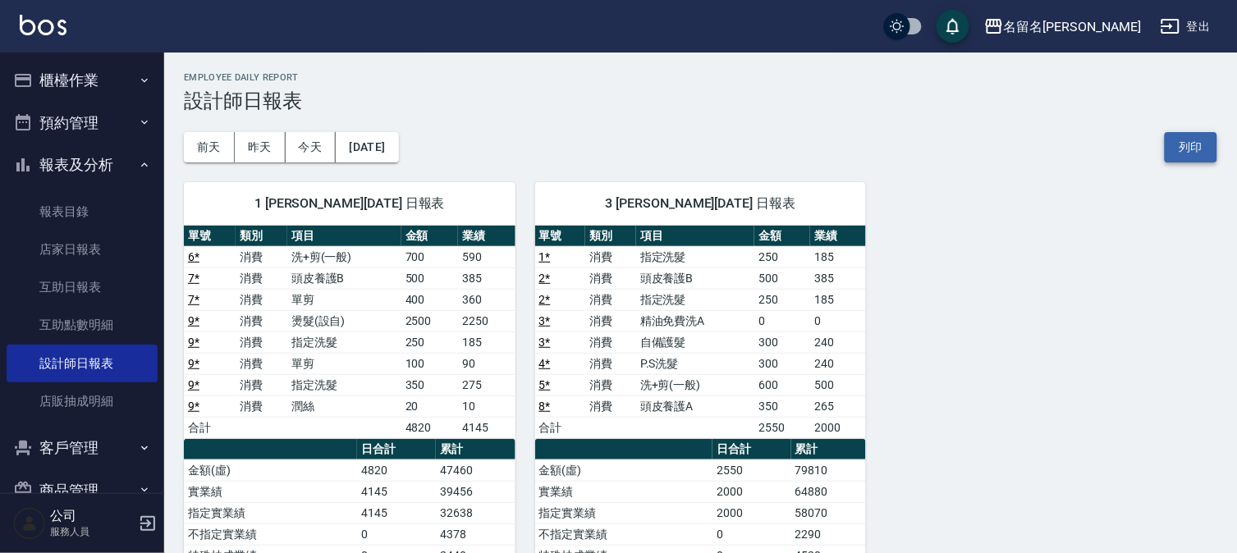
click at [1182, 142] on button "列印" at bounding box center [1190, 147] width 53 height 30
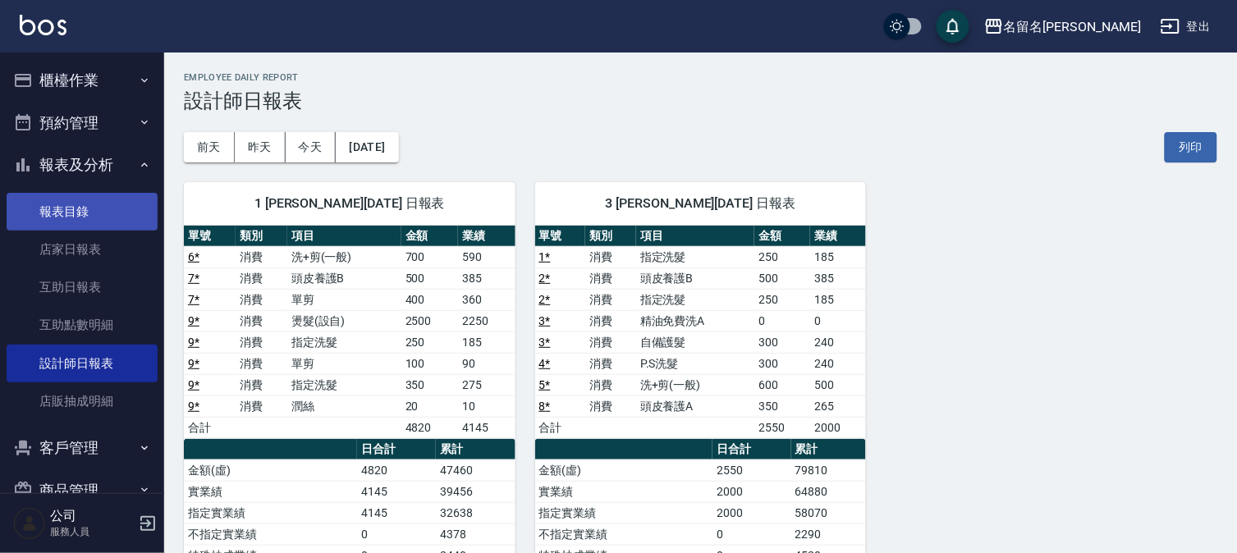
click at [68, 200] on link "報表目錄" at bounding box center [82, 212] width 151 height 38
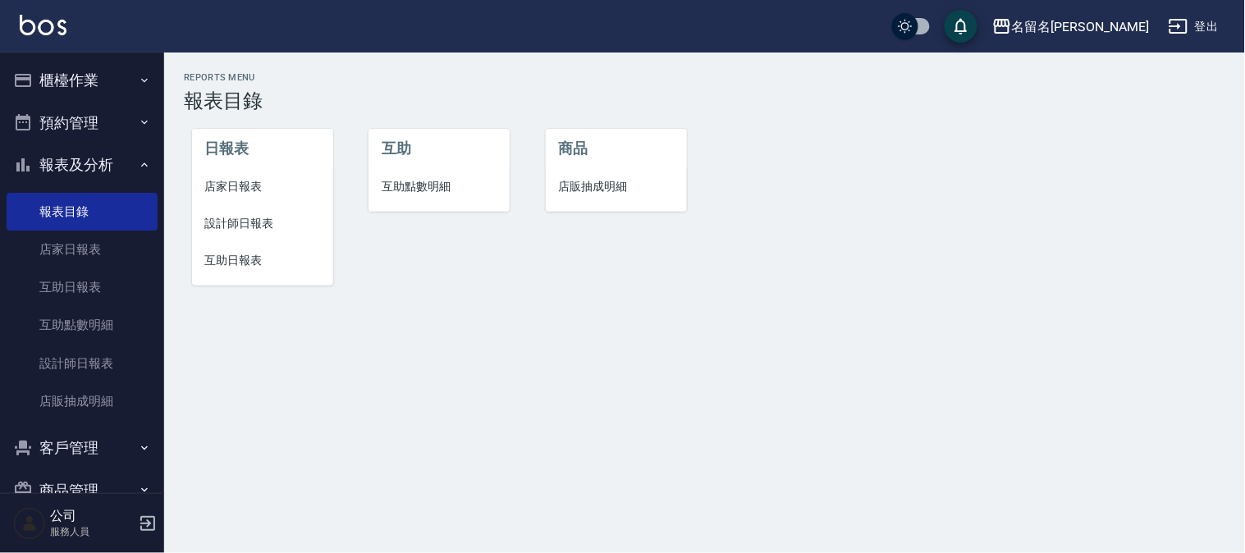
click at [241, 260] on span "互助日報表" at bounding box center [262, 260] width 115 height 17
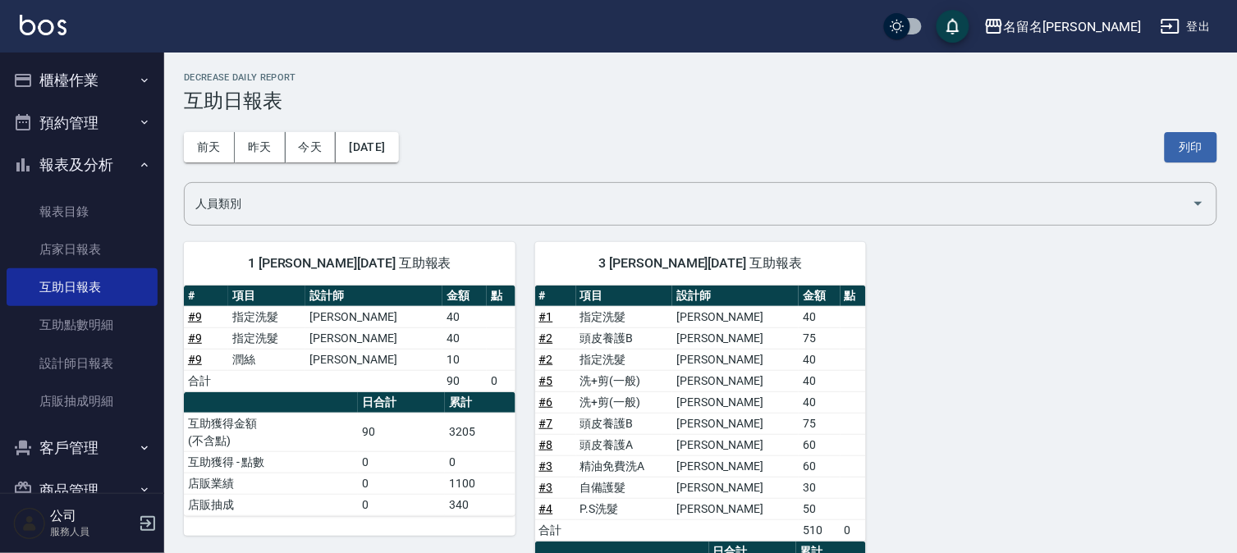
scroll to position [152, 0]
